Goal: Transaction & Acquisition: Purchase product/service

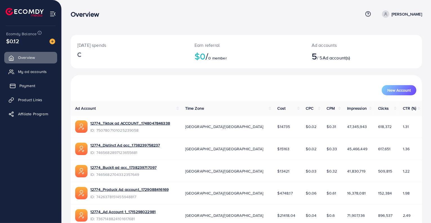
click at [15, 85] on rect at bounding box center [12, 86] width 5 height 4
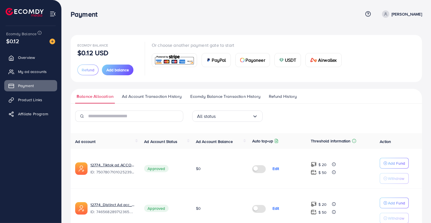
click at [283, 68] on div "Or choose another payment gate to start PayPal Payoneer USDT Airwallex" at bounding box center [249, 58] width 194 height 33
click at [284, 65] on div "USDT" at bounding box center [288, 60] width 26 height 14
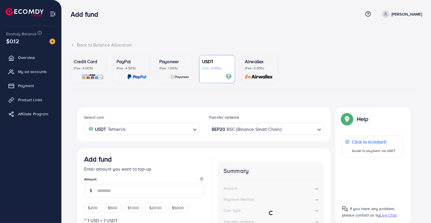
click at [220, 132] on div "BEP20 BSC (Binance Smart Chain)" at bounding box center [262, 128] width 105 height 10
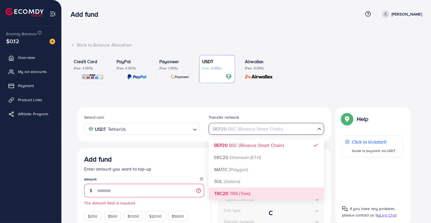
click at [231, 190] on div "Select coin USDT TetherUs Loading... Transfer network BEP20 BSC (Binance Smart …" at bounding box center [203, 200] width 253 height 187
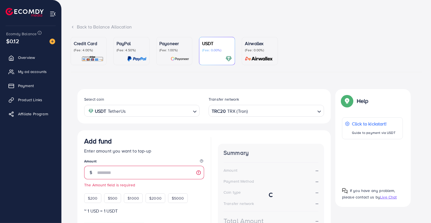
scroll to position [56, 0]
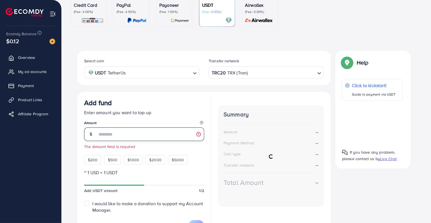
click at [150, 138] on input "number" at bounding box center [150, 134] width 107 height 14
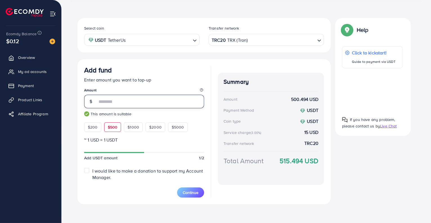
scroll to position [90, 0]
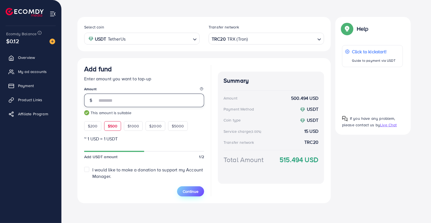
type input "***"
click at [192, 188] on span "Continue" at bounding box center [191, 191] width 16 height 6
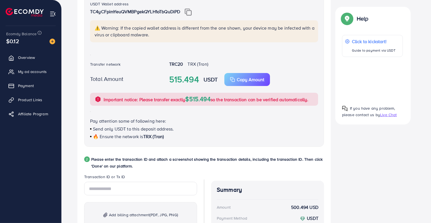
scroll to position [203, 0]
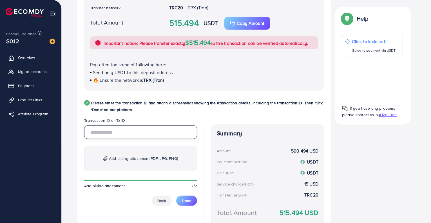
click at [132, 128] on input "text" at bounding box center [140, 132] width 113 height 14
paste input "**********"
type input "**********"
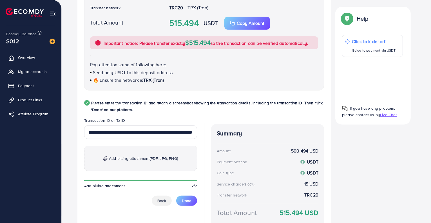
scroll to position [0, 0]
click at [135, 165] on p "Add billing attachment (PDF, JPG, PNG)" at bounding box center [140, 157] width 113 height 25
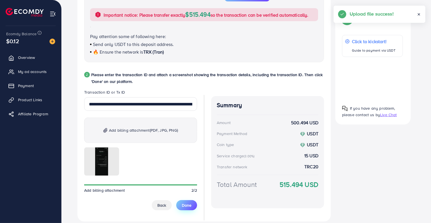
click at [189, 201] on button "Done" at bounding box center [186, 205] width 21 height 10
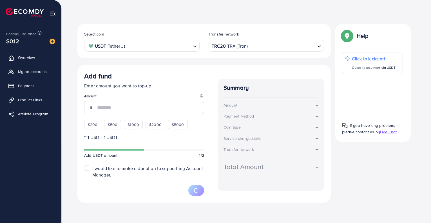
scroll to position [82, 0]
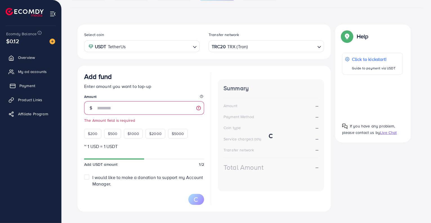
click at [20, 86] on span "Payment" at bounding box center [27, 86] width 16 height 6
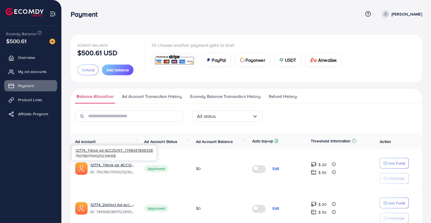
click at [108, 161] on div "12774_Tiktok ad ACCOUNT_1748047846338 7507807101025239058" at bounding box center [114, 152] width 84 height 18
click at [110, 164] on link "12774_Tiktok ad ACCOUNT_1748047846338" at bounding box center [112, 165] width 45 height 6
